Goal: Find specific page/section: Find specific page/section

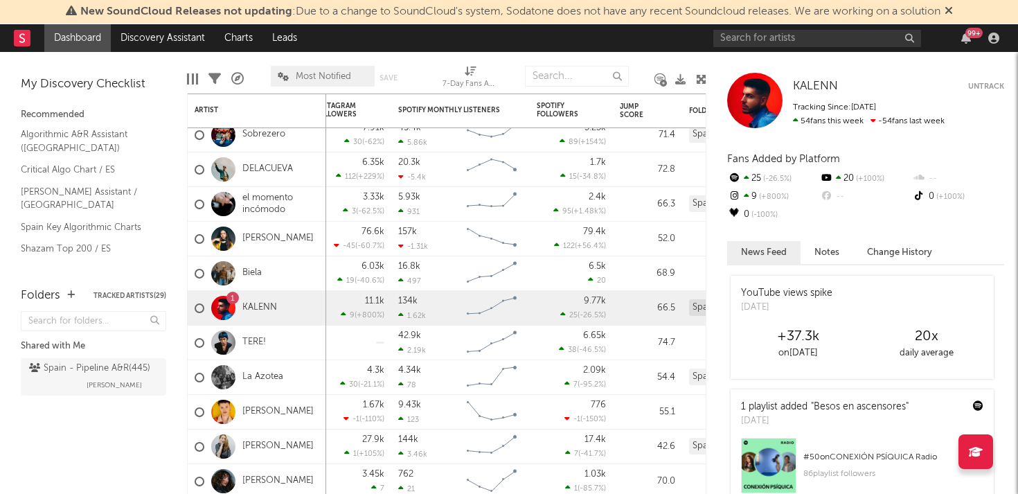
click at [969, 35] on div "99 +" at bounding box center [974, 33] width 17 height 10
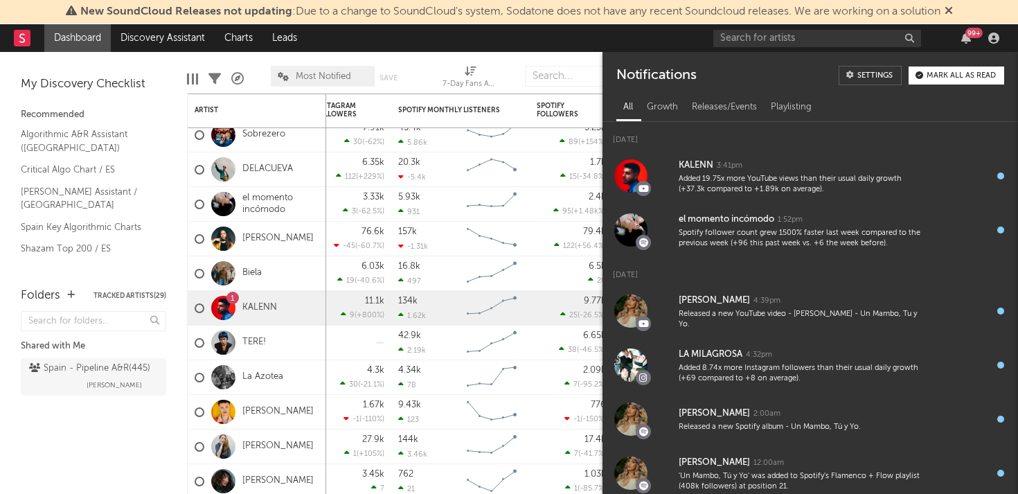
click at [969, 35] on div "99 +" at bounding box center [974, 33] width 17 height 10
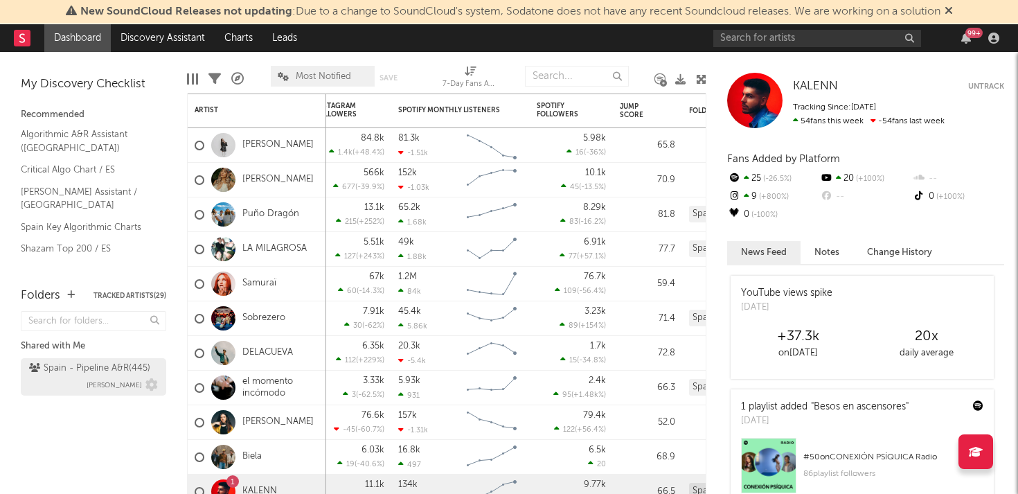
click at [76, 371] on div "Spain - Pipeline A&R ( 445 )" at bounding box center [89, 368] width 121 height 17
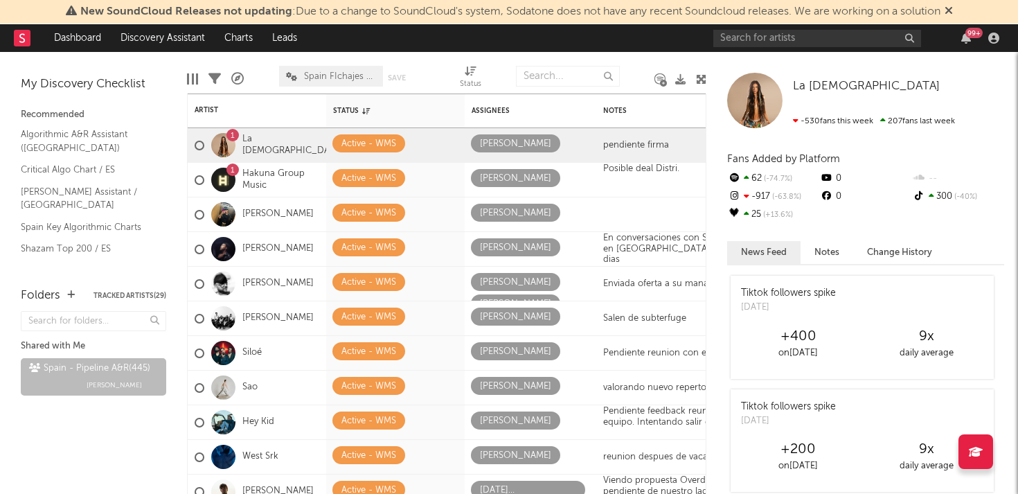
click at [953, 11] on icon at bounding box center [949, 10] width 8 height 11
